Goal: Task Accomplishment & Management: Manage account settings

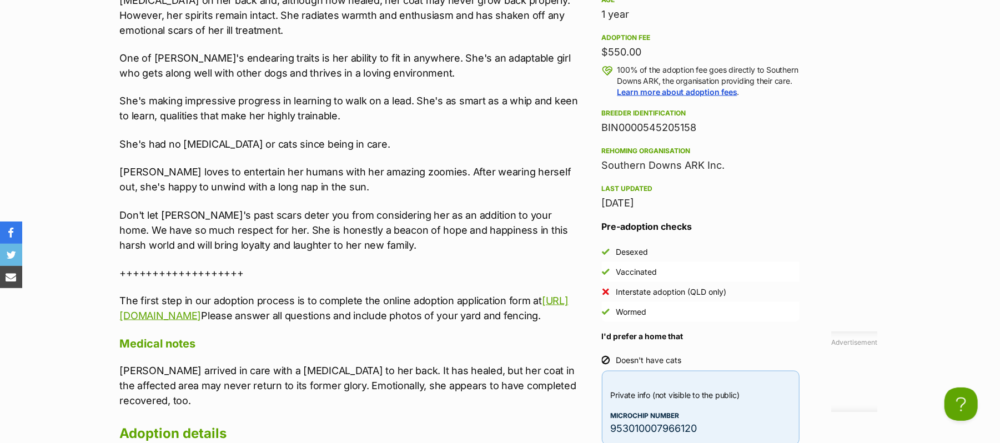
click at [813, 157] on aside "Rescue group Southern Downs ARK PetRescue ID 1138606 Location Warwick, QLD Age …" at bounding box center [700, 166] width 233 height 560
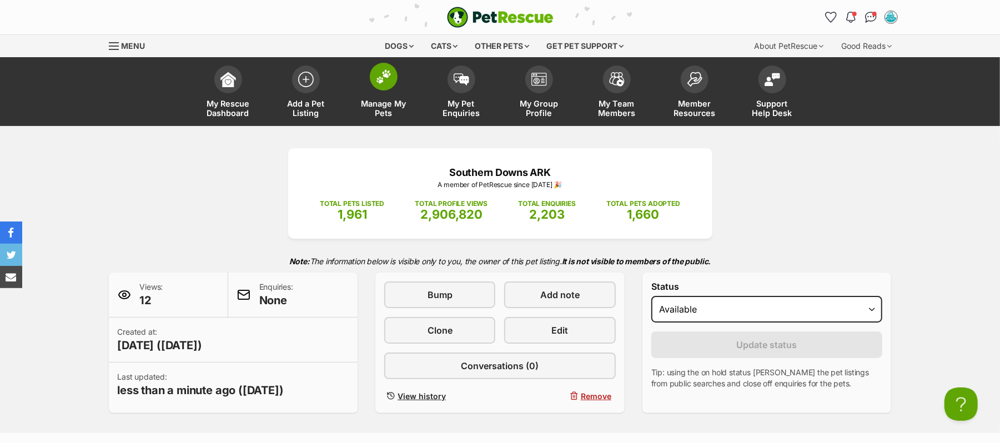
click at [383, 81] on img at bounding box center [384, 76] width 16 height 14
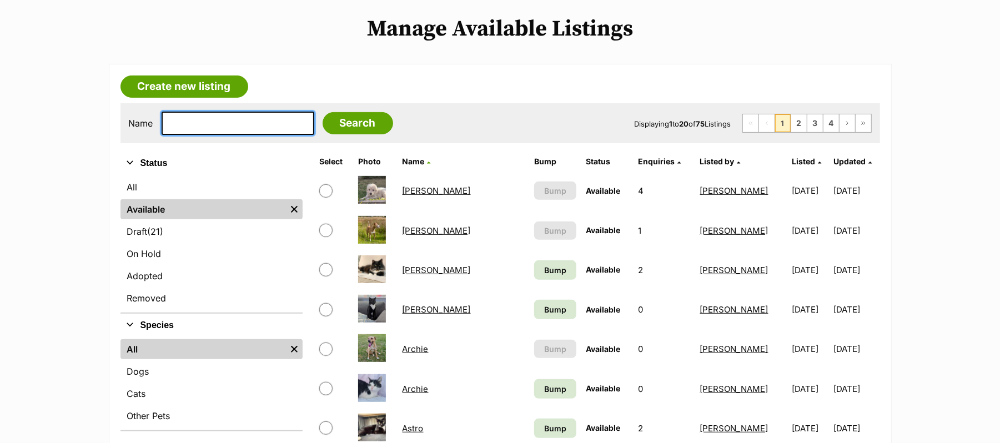
click at [198, 135] on input "text" at bounding box center [238, 123] width 153 height 23
type input "Ernie"
click at [323, 112] on input "Search" at bounding box center [358, 123] width 71 height 22
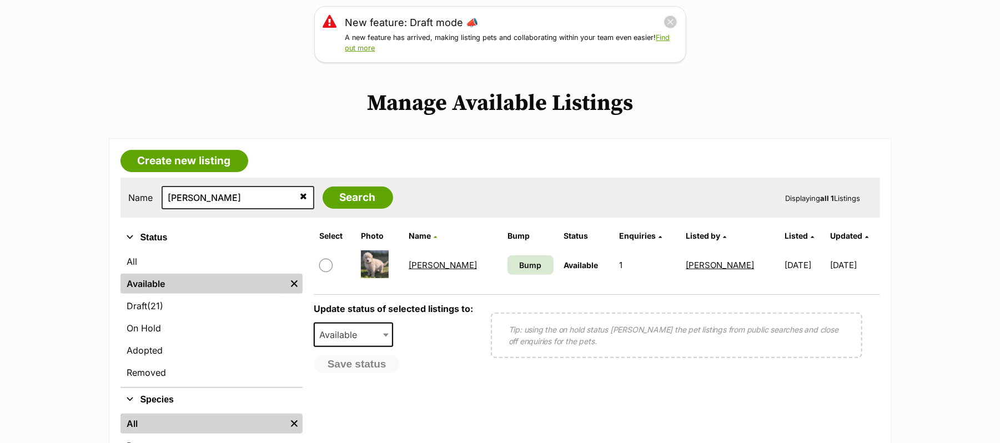
click at [418, 270] on link "[PERSON_NAME]" at bounding box center [443, 265] width 68 height 11
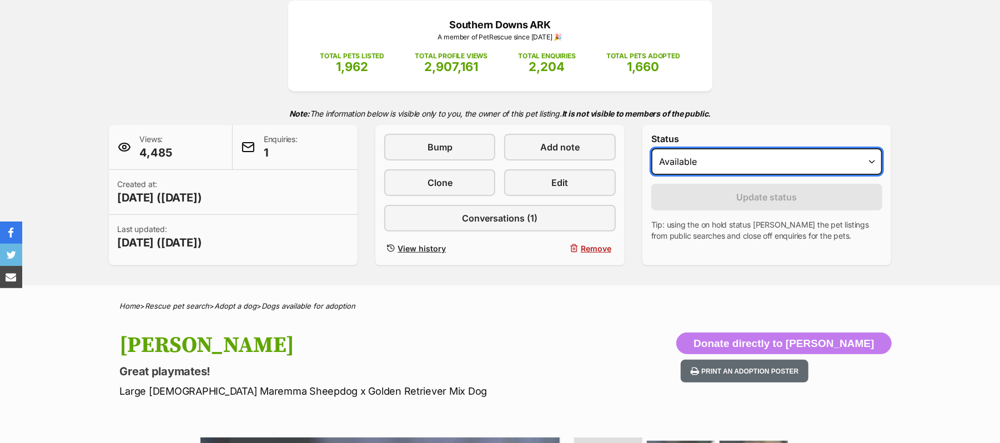
click at [869, 175] on select "Draft - not available as listing has enquires Available On hold Adopted" at bounding box center [767, 161] width 232 height 27
select select "on_hold"
click at [656, 175] on select "Draft - not available as listing has enquires Available On hold Adopted" at bounding box center [767, 161] width 232 height 27
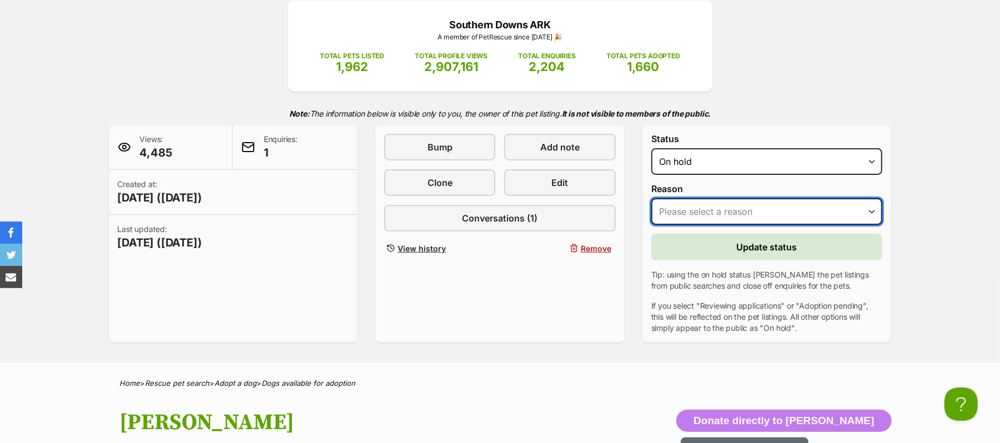
click at [867, 225] on select "Please select a reason Medical reasons Reviewing applications Adoption pending …" at bounding box center [767, 211] width 232 height 27
select select "reviewing_applications"
click at [656, 225] on select "Please select a reason Medical reasons Reviewing applications Adoption pending …" at bounding box center [767, 211] width 232 height 27
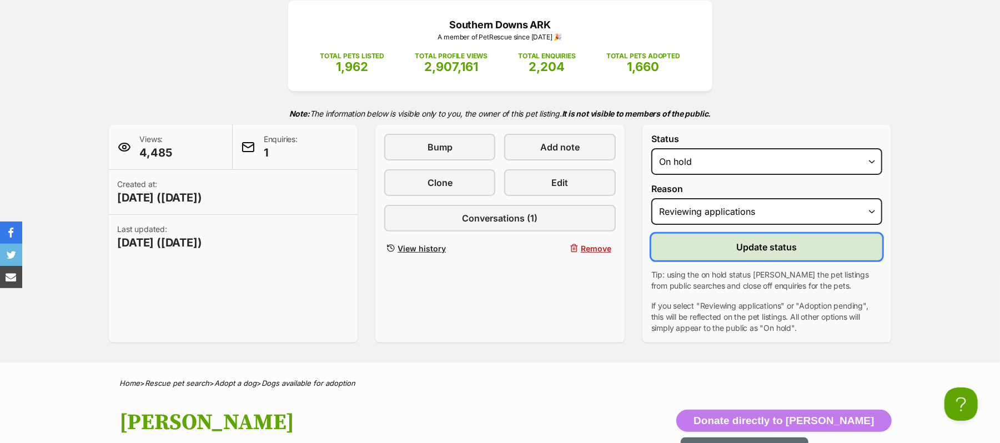
click at [785, 254] on span "Update status" at bounding box center [767, 246] width 61 height 13
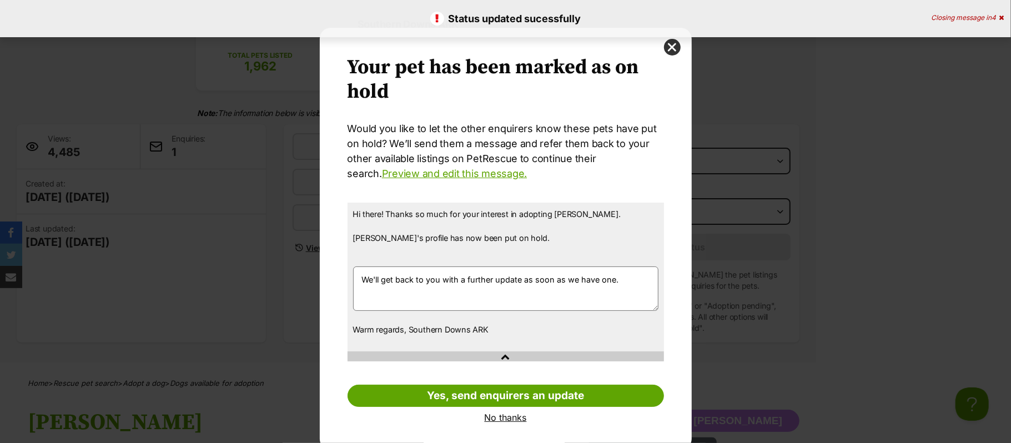
click at [494, 421] on link "No thanks" at bounding box center [506, 418] width 316 height 10
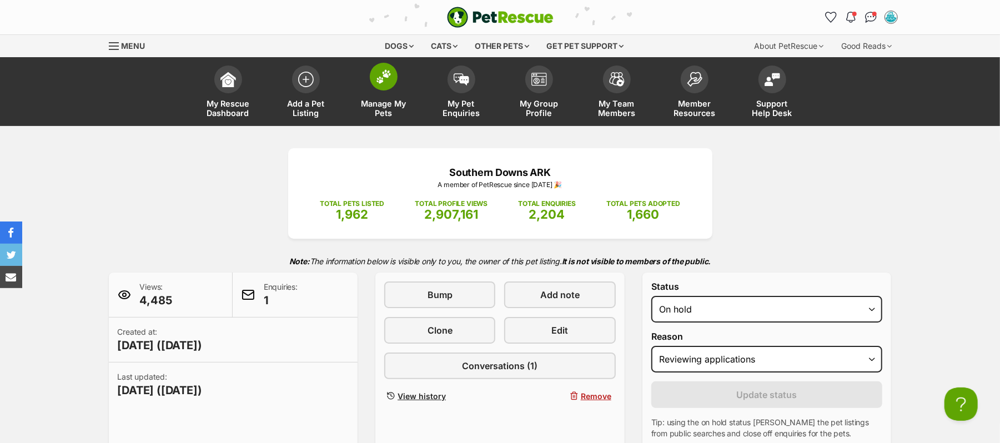
click at [383, 83] on img at bounding box center [384, 76] width 16 height 14
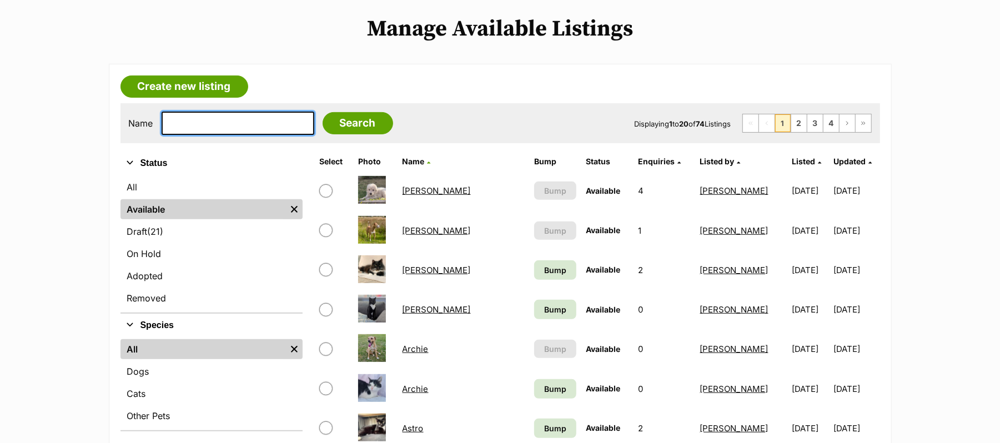
click at [234, 135] on input "text" at bounding box center [238, 123] width 153 height 23
type input "Dolly"
click at [323, 112] on input "Search" at bounding box center [358, 123] width 71 height 22
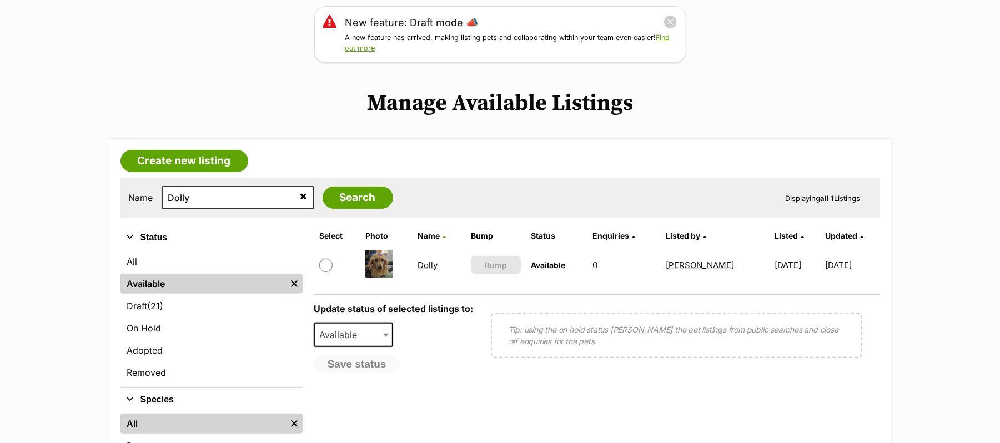
click at [420, 270] on link "Dolly" at bounding box center [428, 265] width 20 height 11
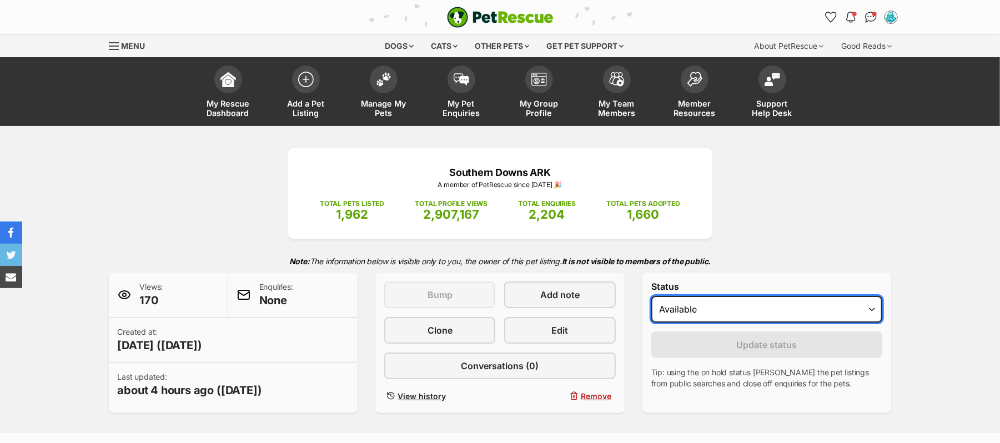
click at [868, 323] on select "Draft Available On hold Adopted" at bounding box center [767, 309] width 232 height 27
select select "on_hold"
click at [656, 323] on select "Draft Available On hold Adopted" at bounding box center [767, 309] width 232 height 27
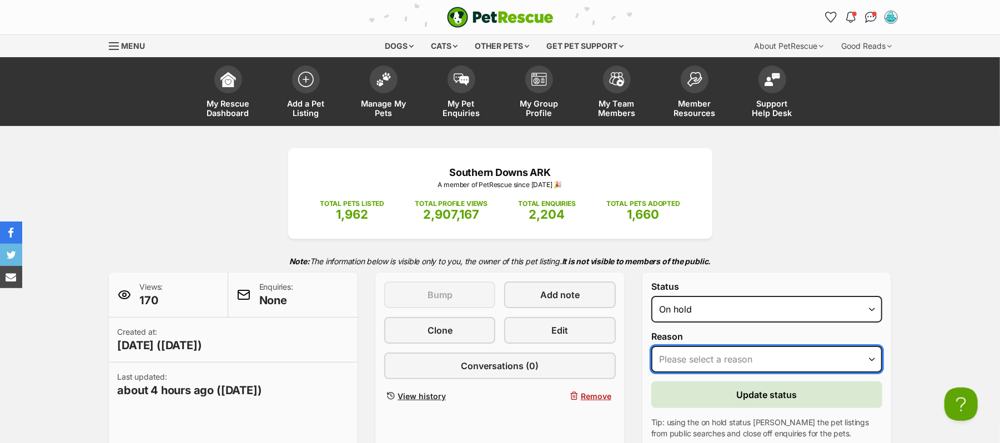
click at [869, 373] on select "Please select a reason Medical reasons Reviewing applications Adoption pending …" at bounding box center [767, 359] width 232 height 27
select select "reviewing_applications"
click at [656, 373] on select "Please select a reason Medical reasons Reviewing applications Adoption pending …" at bounding box center [767, 359] width 232 height 27
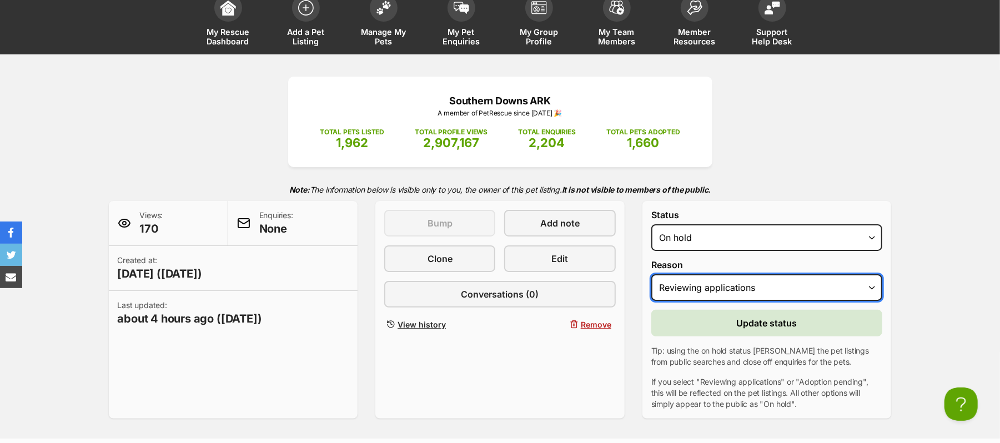
scroll to position [74, 0]
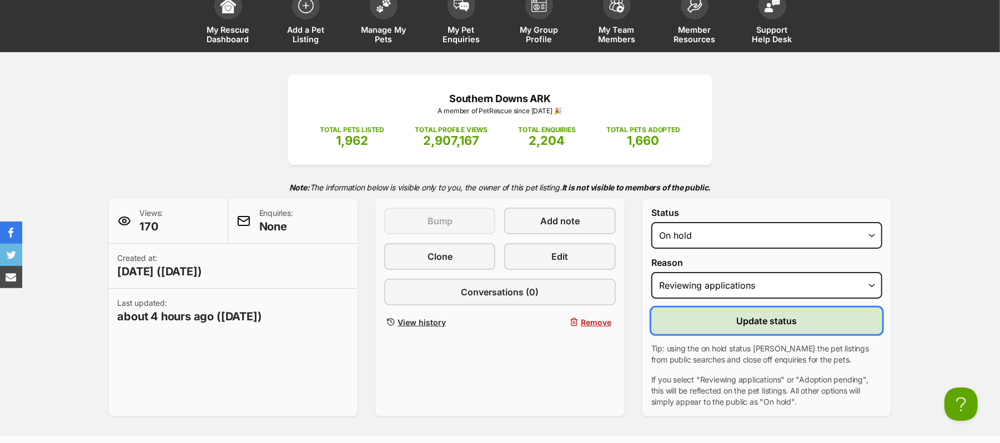
click at [766, 328] on span "Update status" at bounding box center [767, 320] width 61 height 13
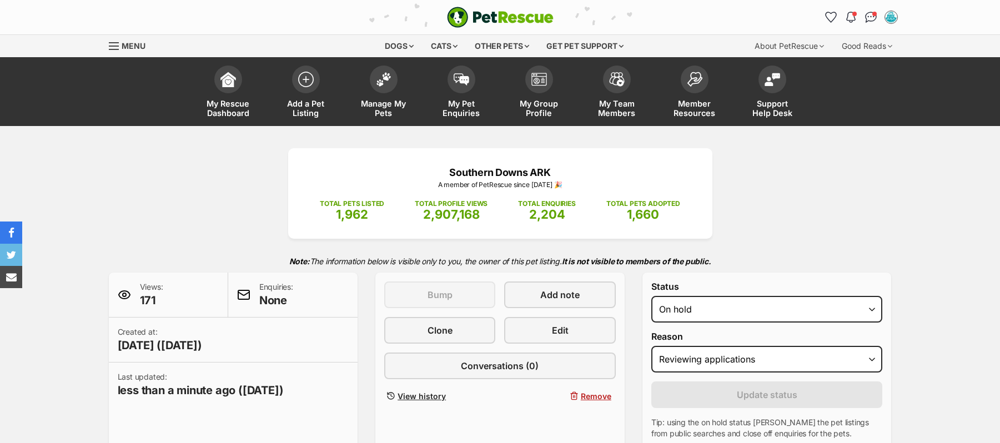
select select "reviewing_applications"
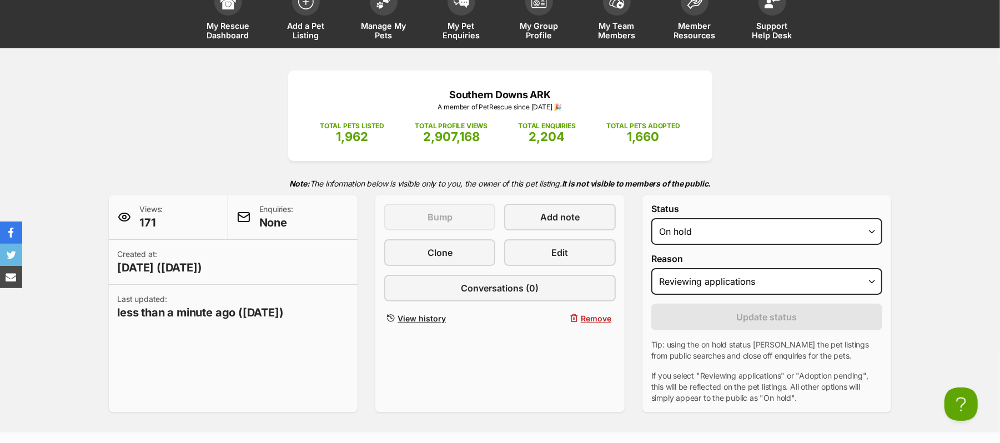
scroll to position [74, 0]
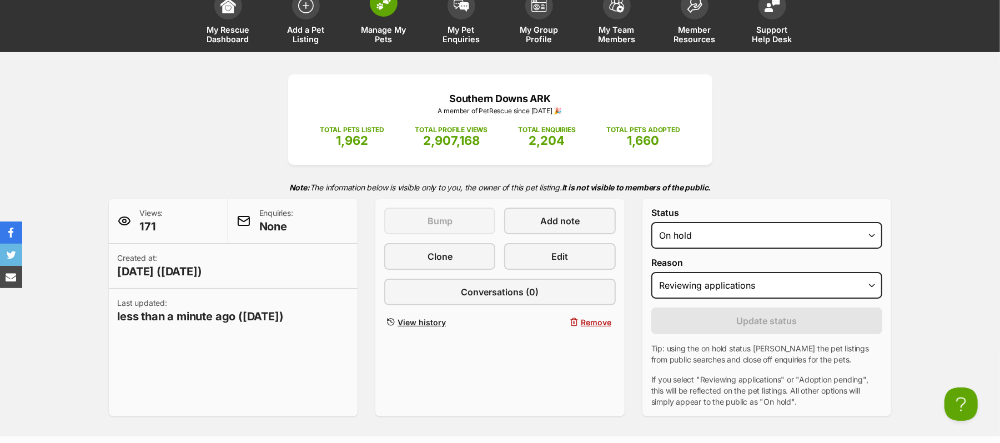
click at [384, 10] on img at bounding box center [384, 3] width 16 height 14
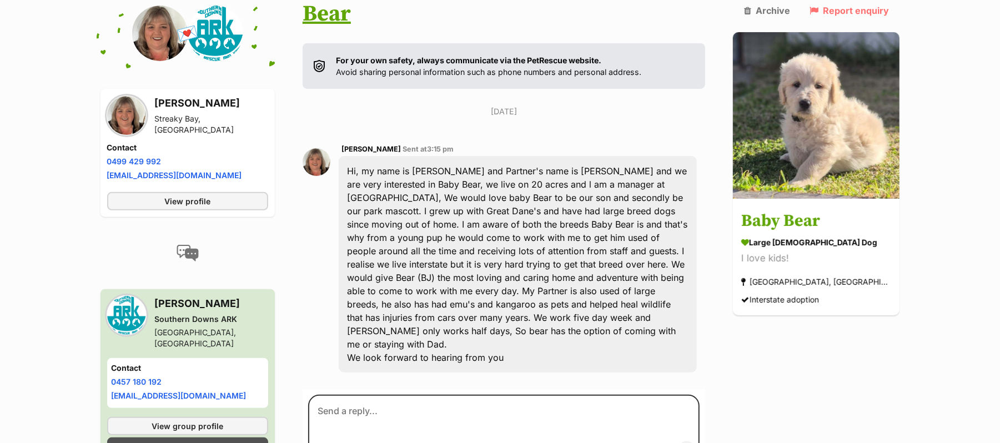
scroll to position [222, 0]
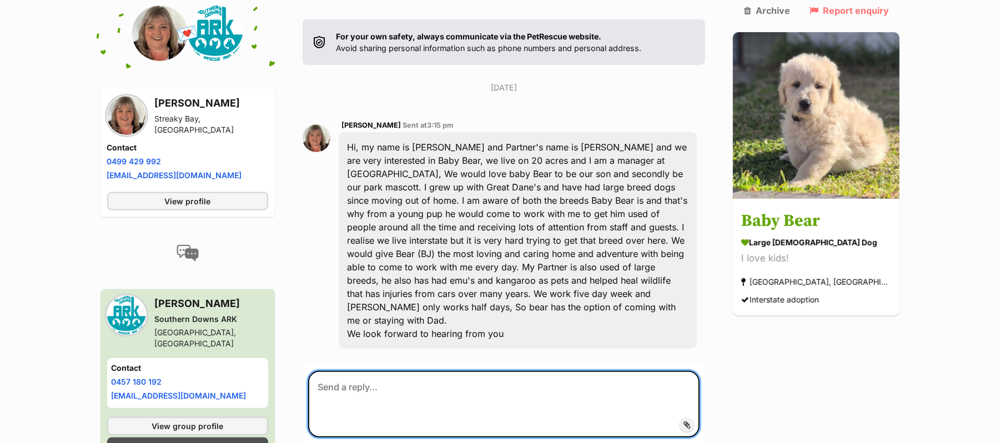
click at [338, 385] on textarea at bounding box center [504, 404] width 392 height 67
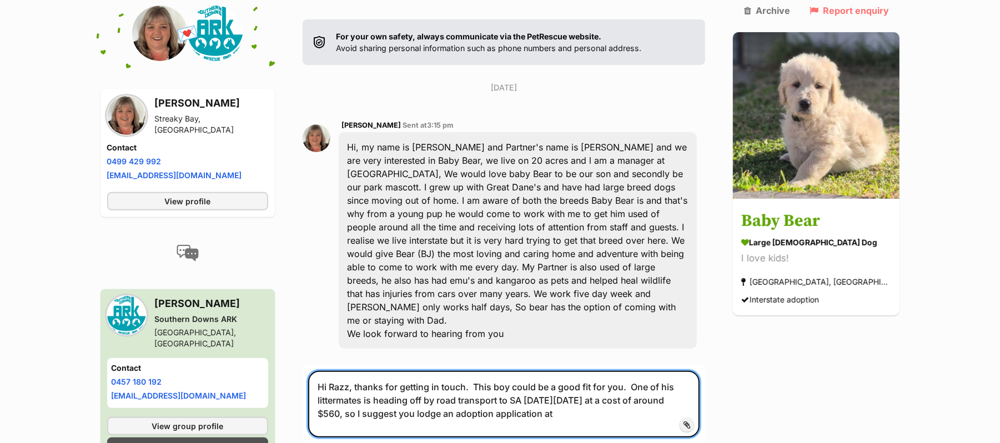
paste textarea "[URL][DOMAIN_NAME]"
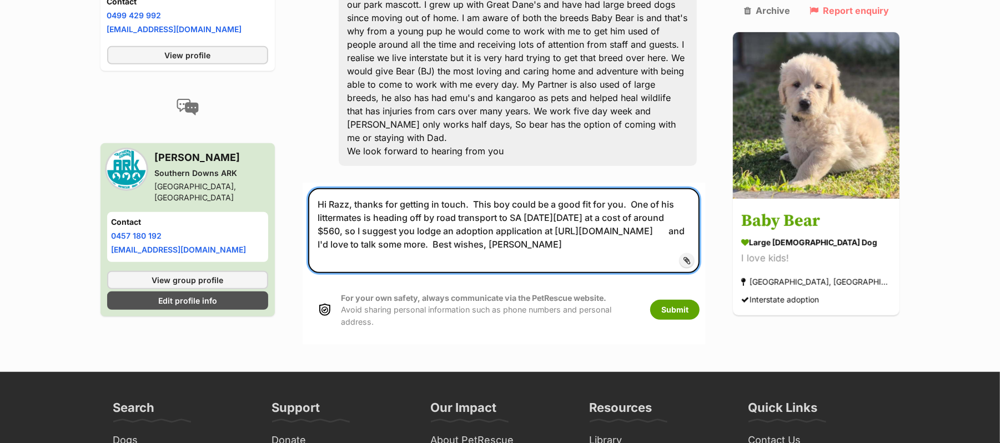
scroll to position [444, 0]
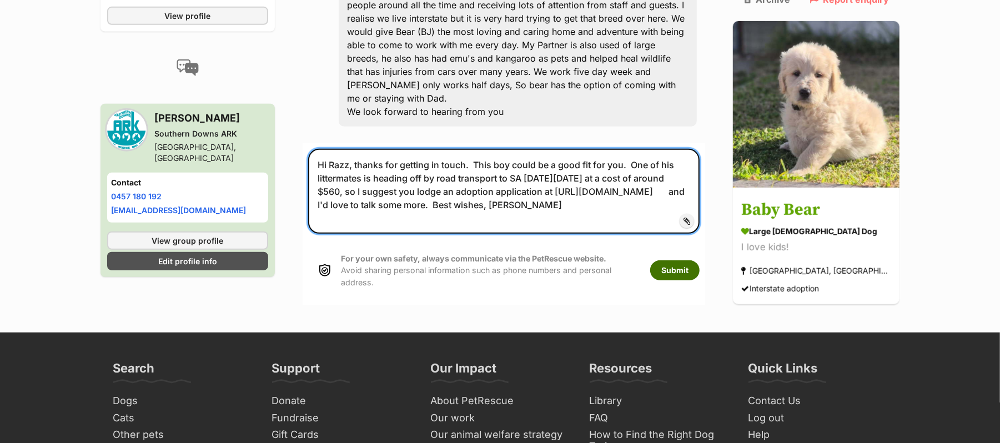
type textarea "Hi Razz, thanks for getting in touch. This boy could be a good fit for you. One…"
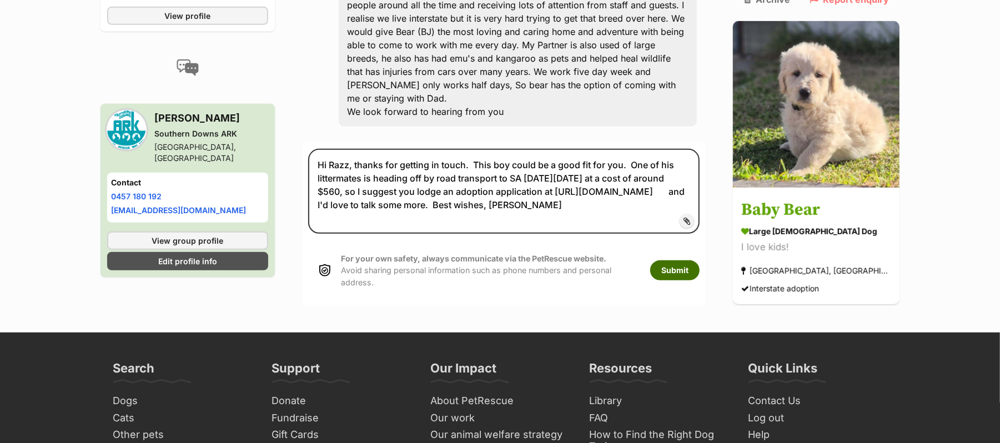
click at [688, 280] on button "Submit" at bounding box center [674, 270] width 49 height 20
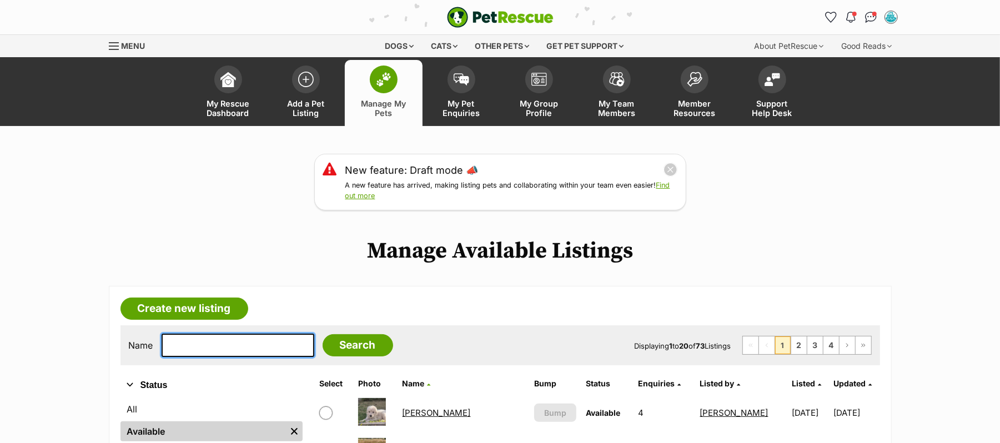
click at [189, 357] on input "text" at bounding box center [238, 345] width 153 height 23
type input "[PERSON_NAME]"
click at [323, 334] on input "Search" at bounding box center [358, 345] width 71 height 22
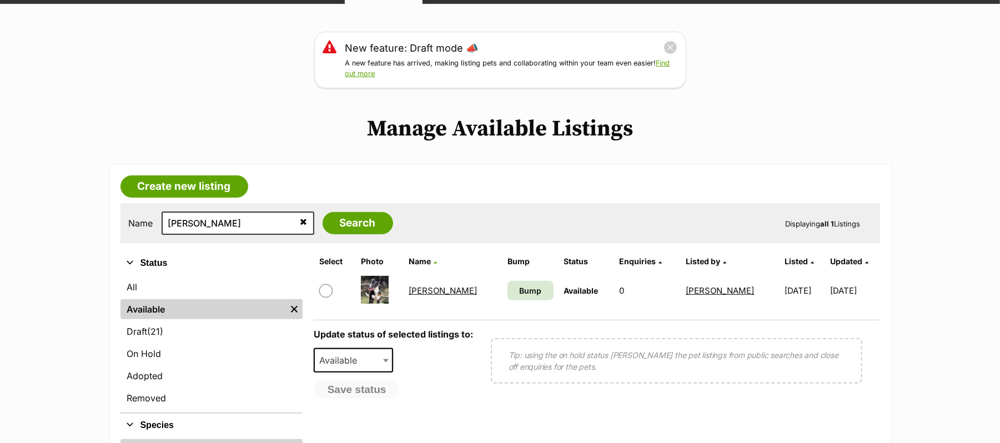
scroll to position [148, 0]
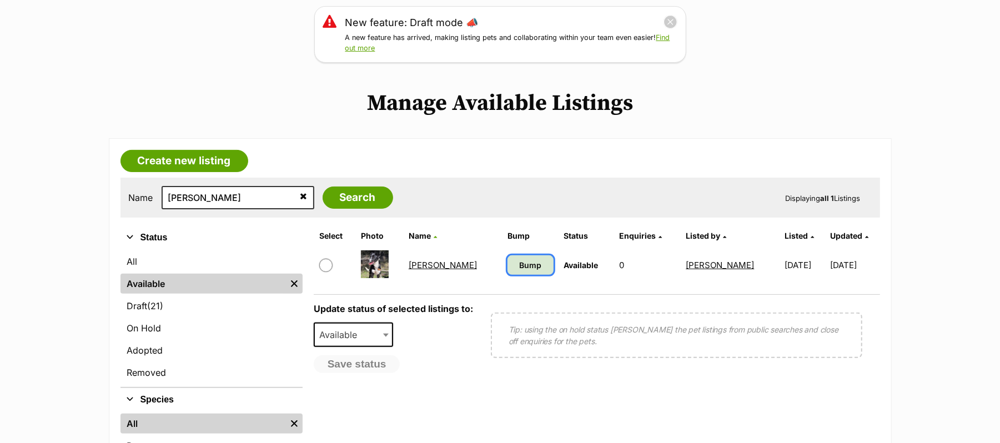
click at [519, 271] on span "Bump" at bounding box center [530, 265] width 22 height 12
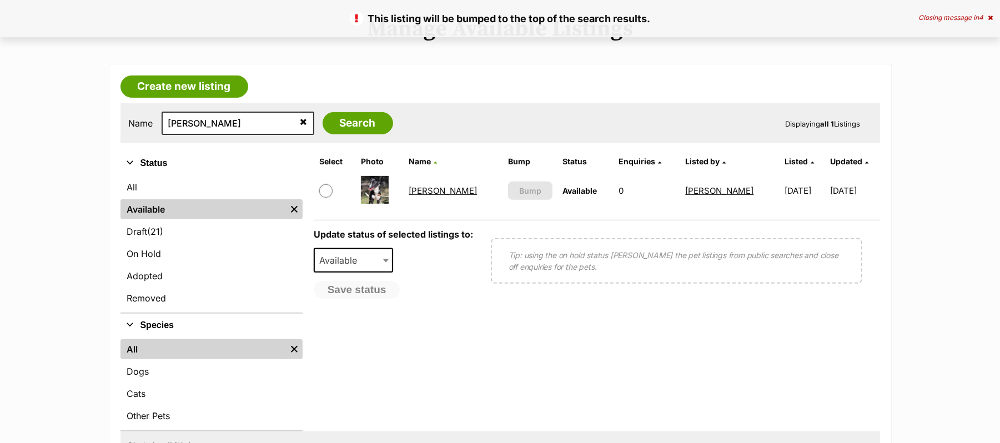
click at [423, 196] on link "[PERSON_NAME]" at bounding box center [443, 190] width 68 height 11
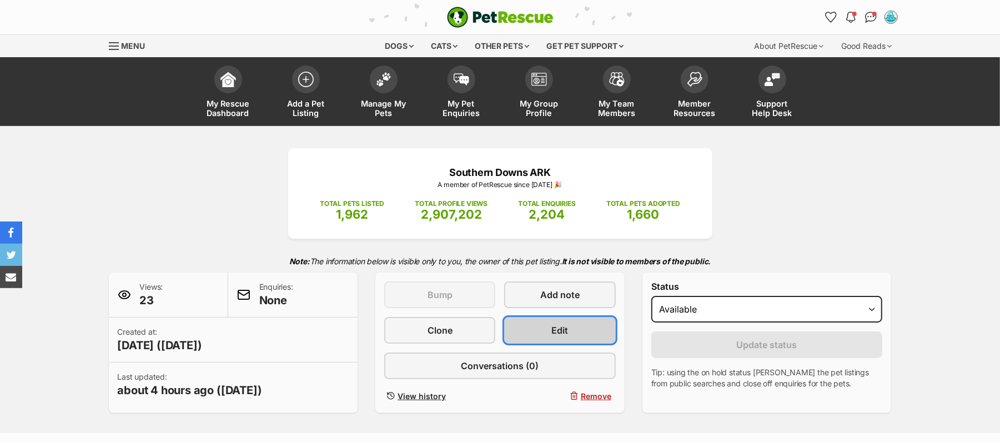
click at [556, 337] on span "Edit" at bounding box center [560, 330] width 17 height 13
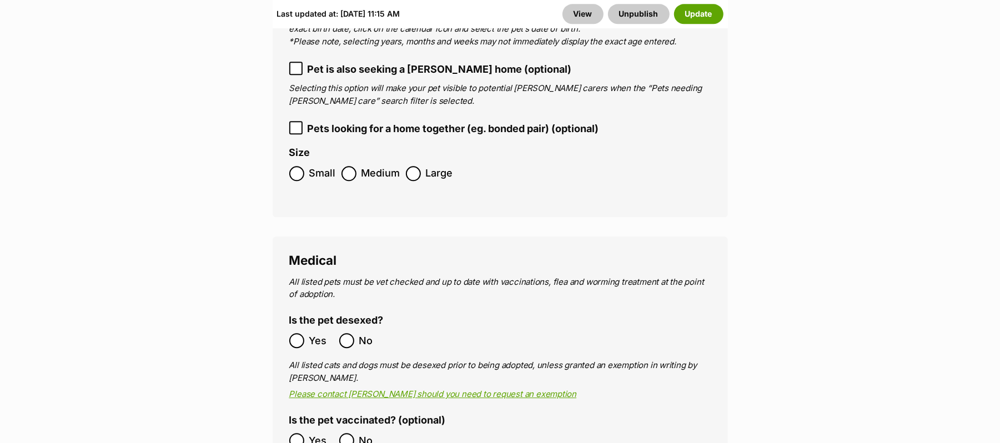
scroll to position [1999, 0]
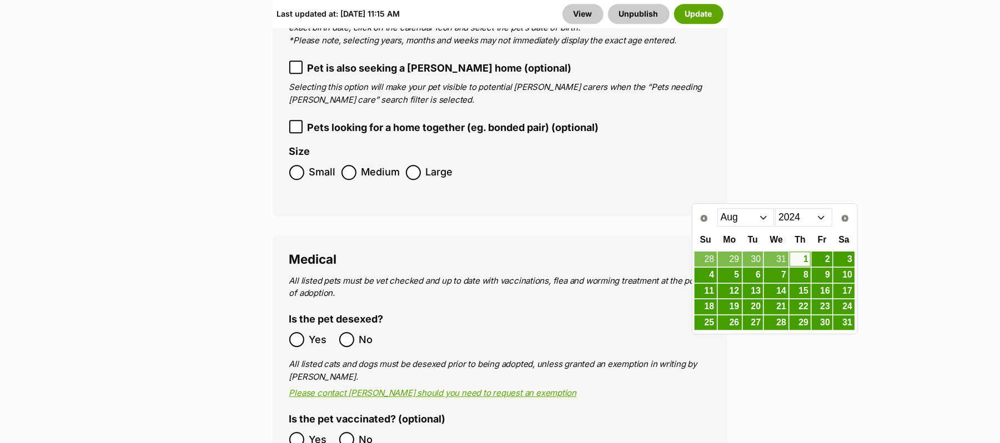
click at [762, 218] on select "Jan Feb Mar Apr May Jun Jul Aug Sep Oct Nov Dec" at bounding box center [745, 217] width 57 height 18
click at [826, 259] on link "1" at bounding box center [822, 259] width 21 height 14
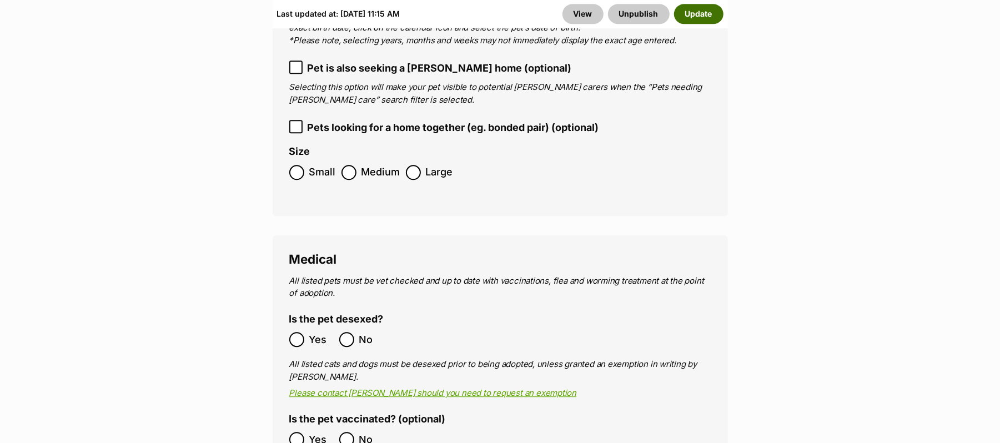
click at [682, 12] on button "Update" at bounding box center [698, 14] width 49 height 20
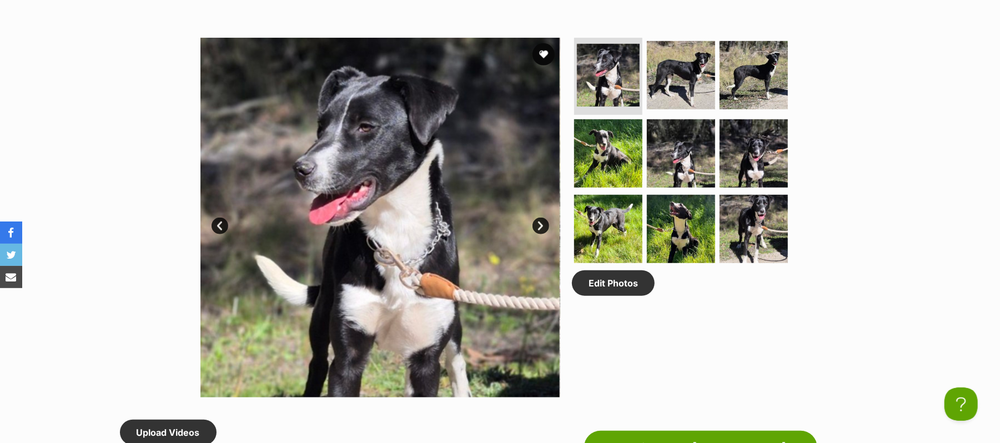
scroll to position [296, 0]
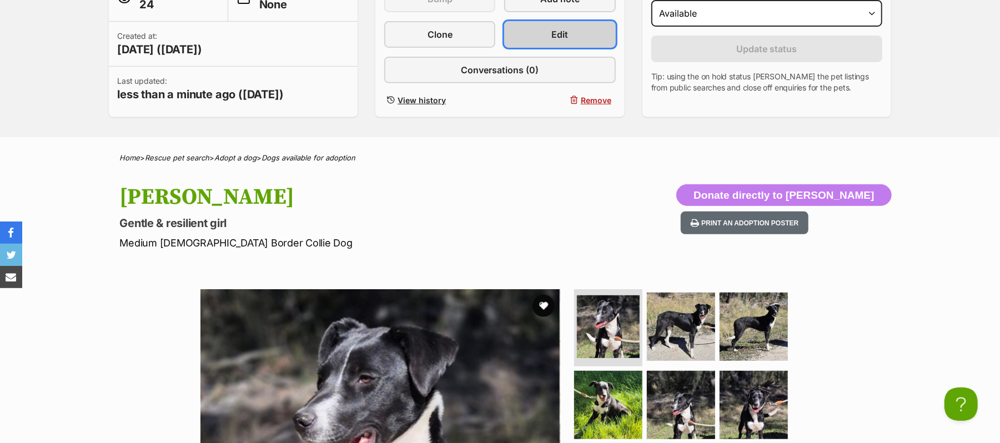
click at [536, 48] on link "Edit" at bounding box center [559, 34] width 111 height 27
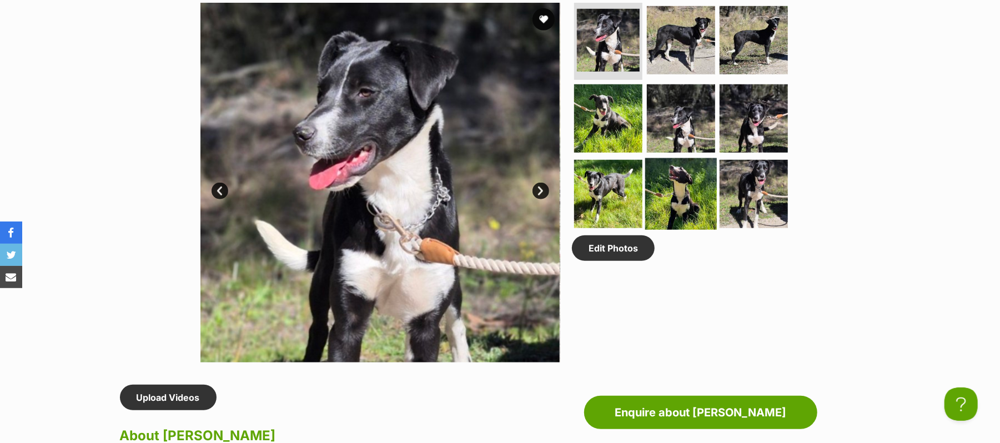
scroll to position [592, 0]
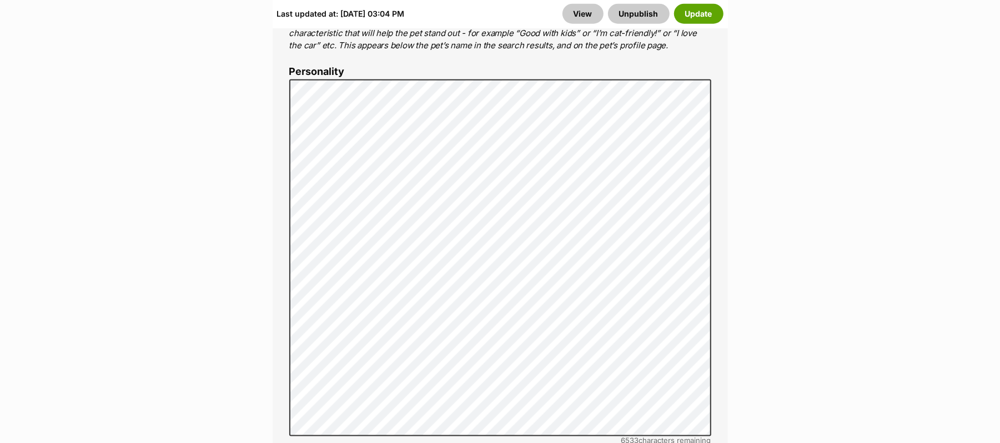
scroll to position [888, 0]
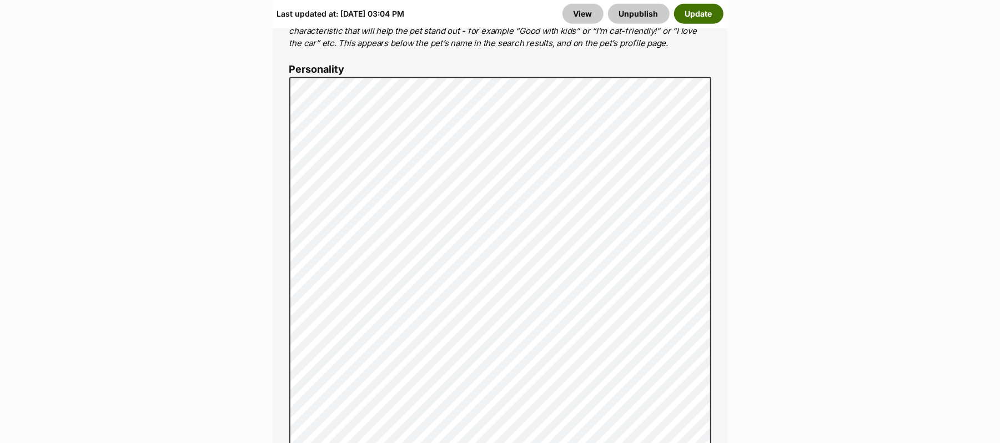
drag, startPoint x: 688, startPoint y: 12, endPoint x: 693, endPoint y: 23, distance: 12.0
click at [688, 12] on button "Update" at bounding box center [698, 14] width 49 height 20
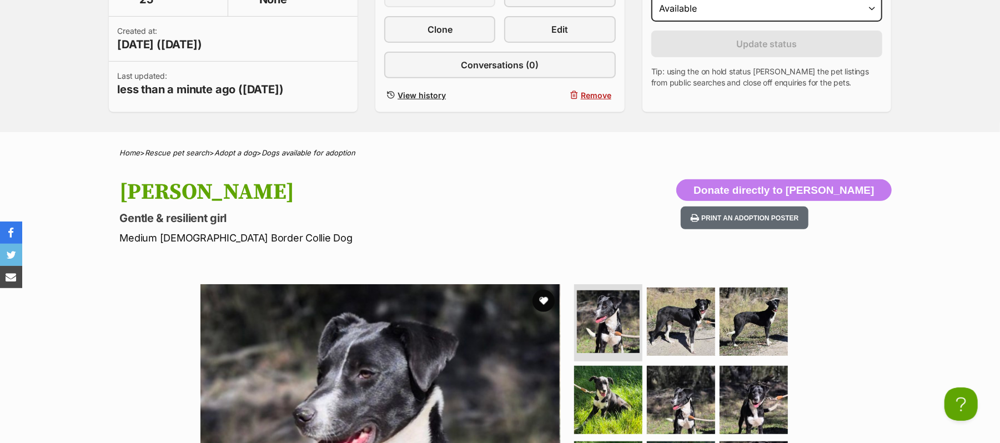
scroll to position [222, 0]
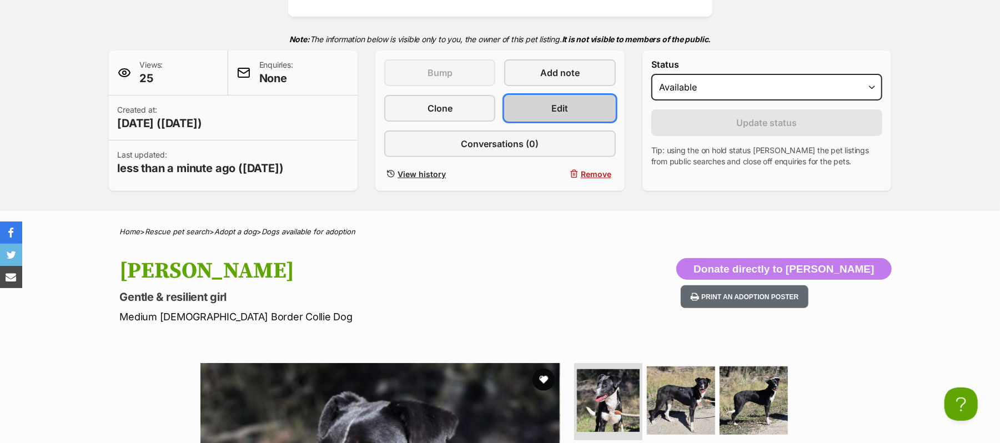
click at [577, 122] on link "Edit" at bounding box center [559, 108] width 111 height 27
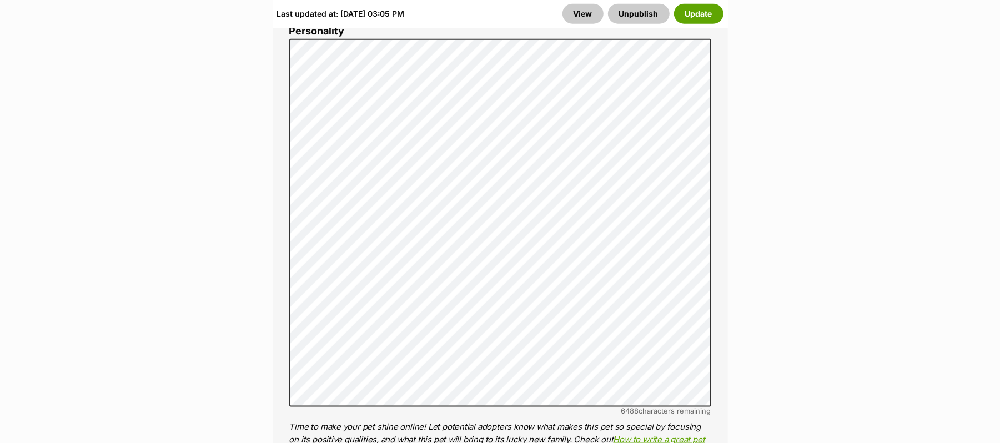
scroll to position [962, 0]
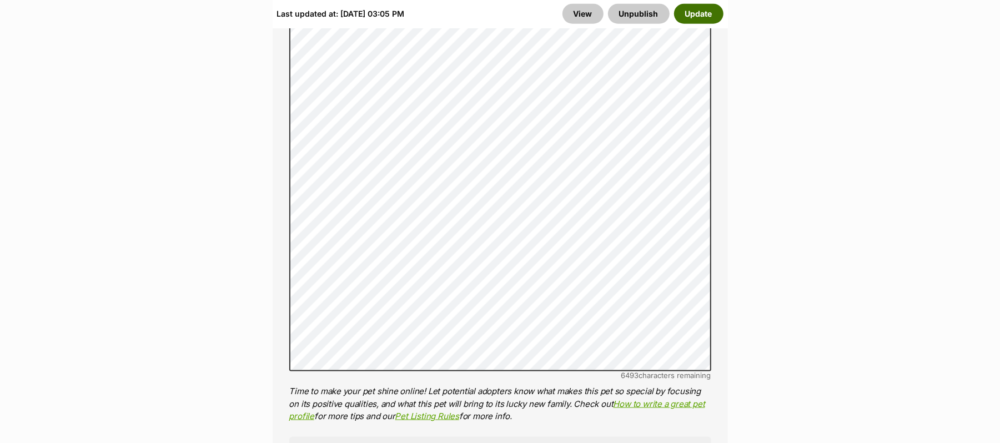
click at [698, 14] on button "Update" at bounding box center [698, 14] width 49 height 20
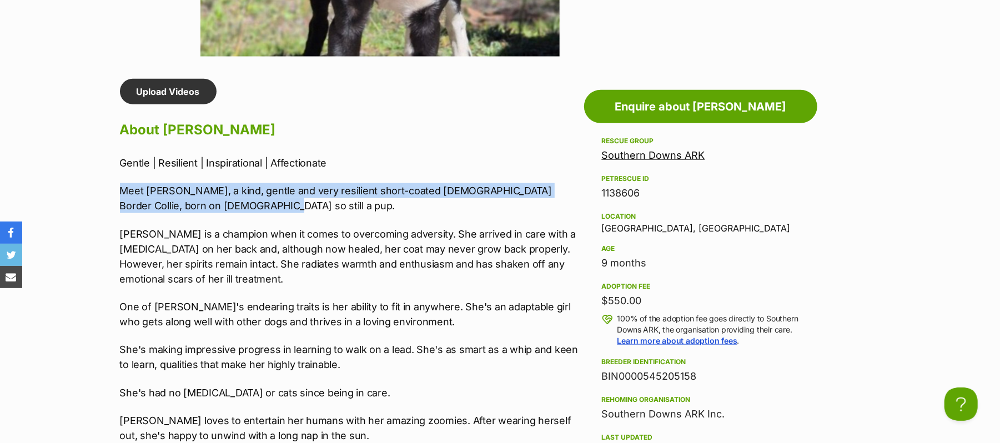
drag, startPoint x: 120, startPoint y: 278, endPoint x: 265, endPoint y: 298, distance: 145.8
click at [265, 213] on p "Meet Nigella, a kind, gentle and very resilient short-coated female Border Coll…" at bounding box center [349, 198] width 459 height 30
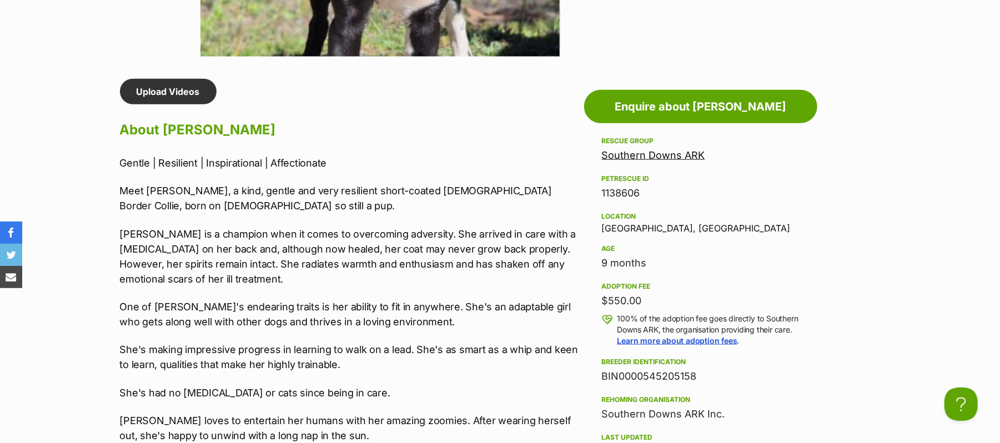
click at [391, 142] on h2 "About Nigella" at bounding box center [349, 130] width 459 height 24
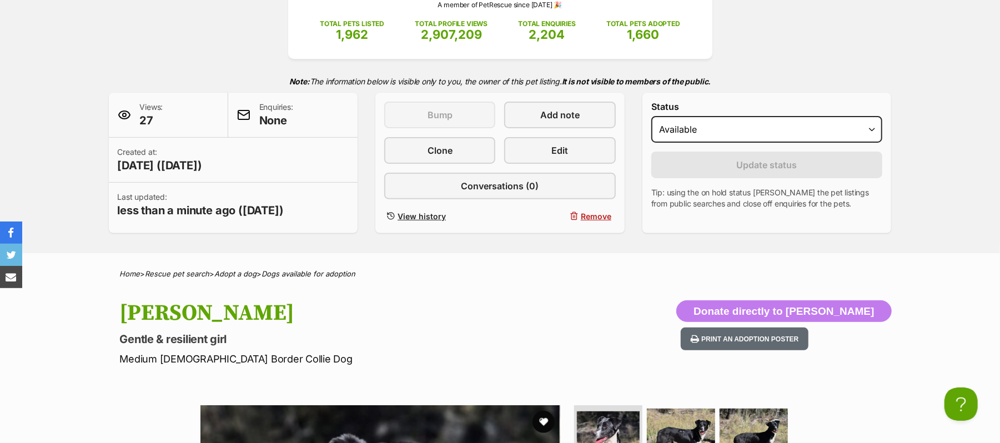
scroll to position [148, 0]
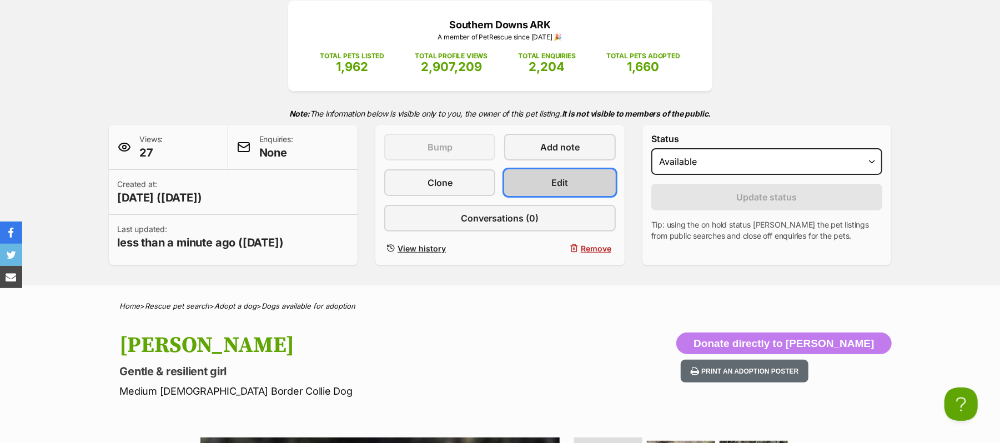
drag, startPoint x: 549, startPoint y: 211, endPoint x: 556, endPoint y: 218, distance: 9.8
click at [547, 196] on link "Edit" at bounding box center [559, 182] width 111 height 27
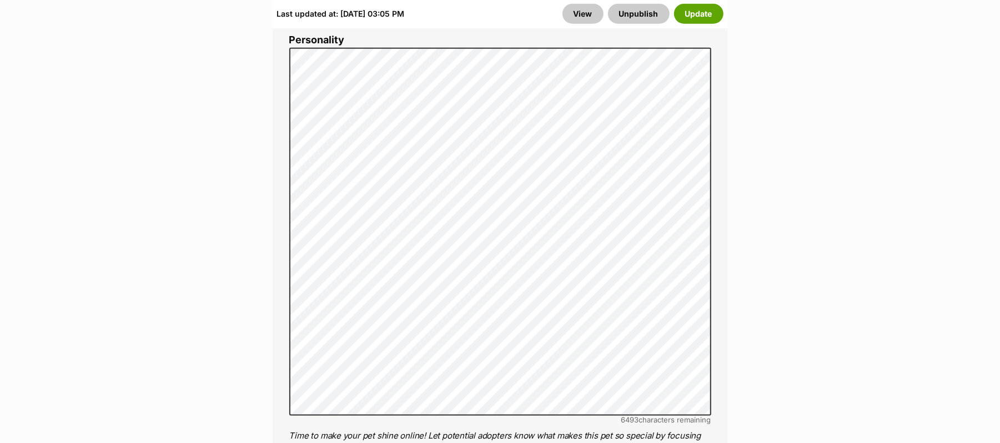
scroll to position [962, 0]
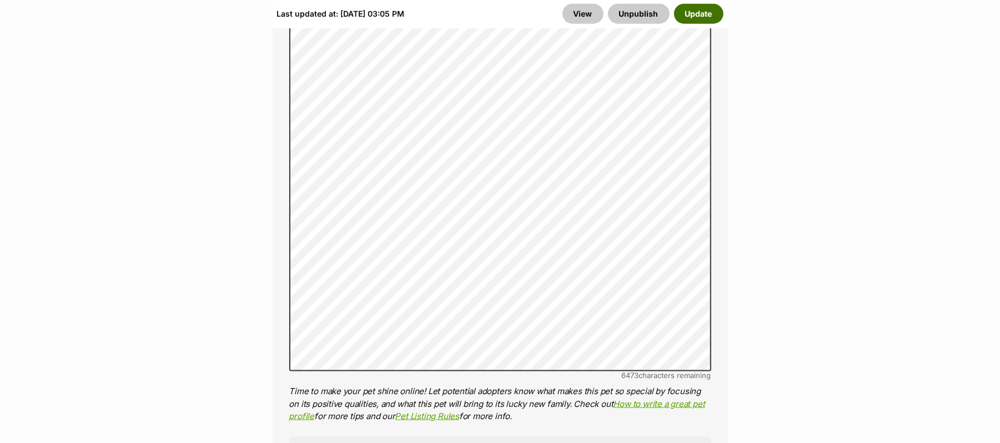
click at [680, 17] on button "Update" at bounding box center [698, 14] width 49 height 20
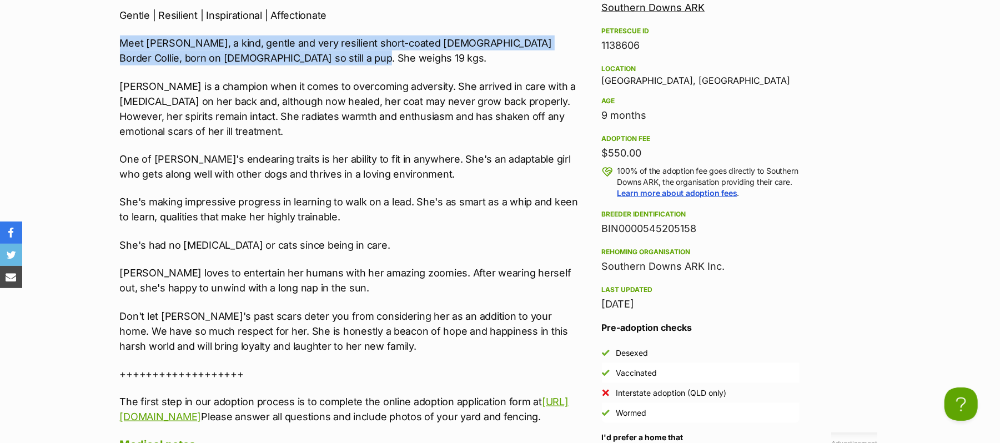
drag, startPoint x: 120, startPoint y: 132, endPoint x: 356, endPoint y: 152, distance: 236.3
click at [356, 66] on p "Meet [PERSON_NAME], a kind, gentle and very resilient short-coated [DEMOGRAPHIC…" at bounding box center [349, 51] width 459 height 30
copy p "Meet [PERSON_NAME], a kind, gentle and very resilient short-coated [DEMOGRAPHIC…"
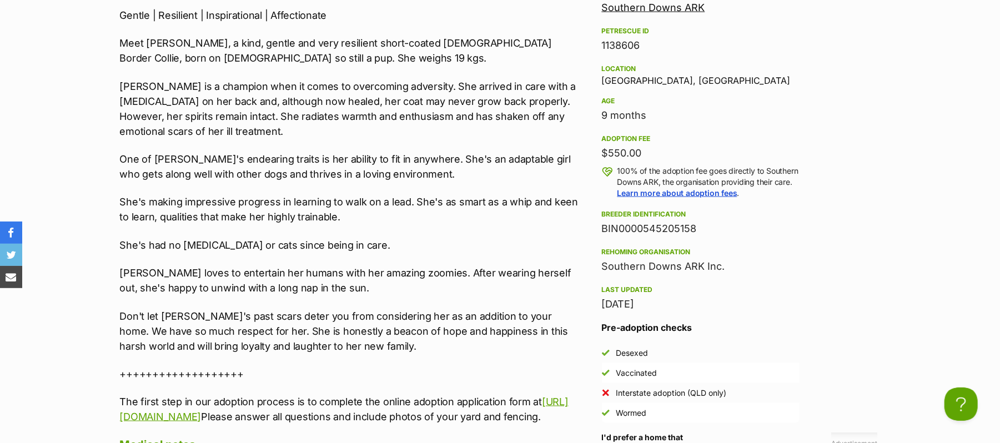
click at [462, 224] on p "She's making impressive progress in learning to walk on a lead. She's as smart …" at bounding box center [349, 209] width 459 height 30
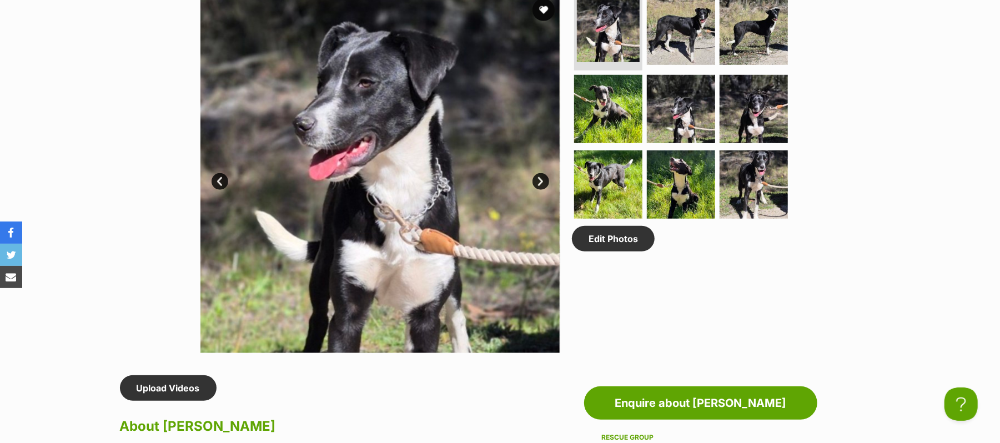
scroll to position [296, 0]
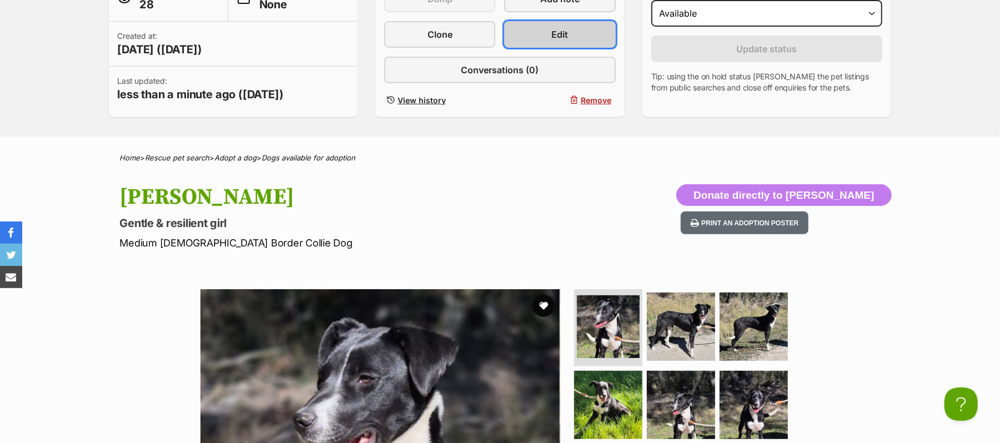
click at [553, 41] on span "Edit" at bounding box center [560, 34] width 17 height 13
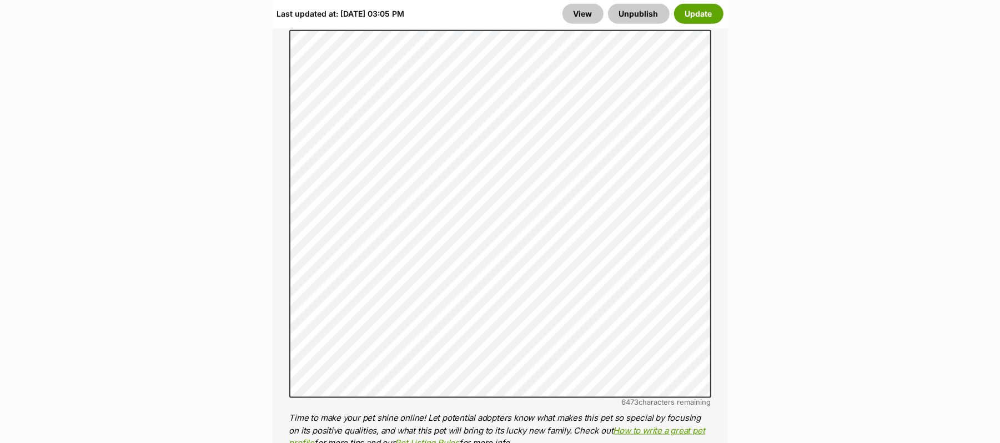
scroll to position [962, 0]
